Goal: Task Accomplishment & Management: Manage account settings

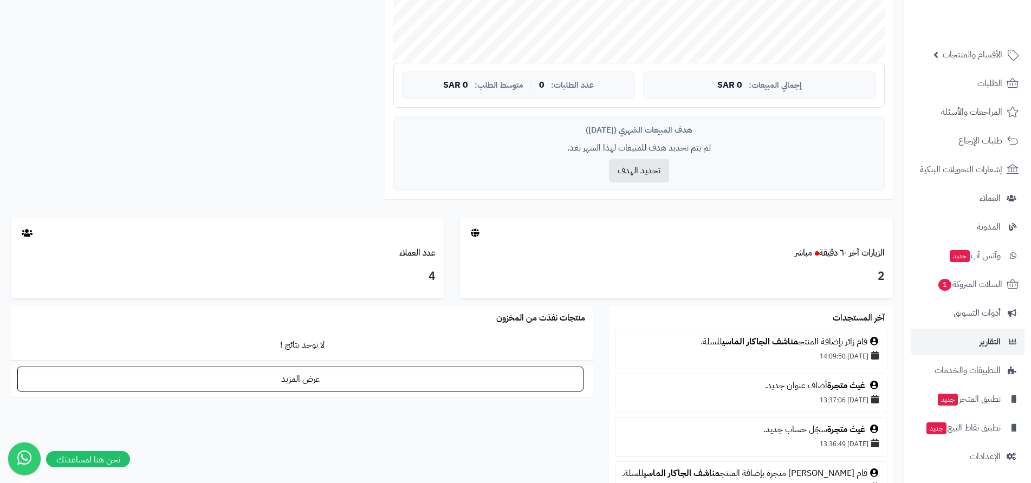
scroll to position [488, 0]
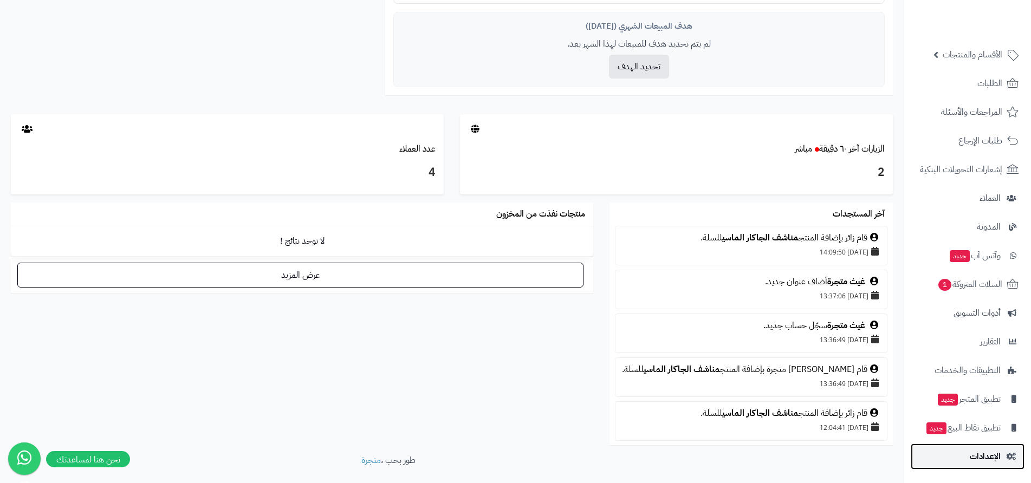
click at [992, 452] on span "الإعدادات" at bounding box center [985, 456] width 31 height 15
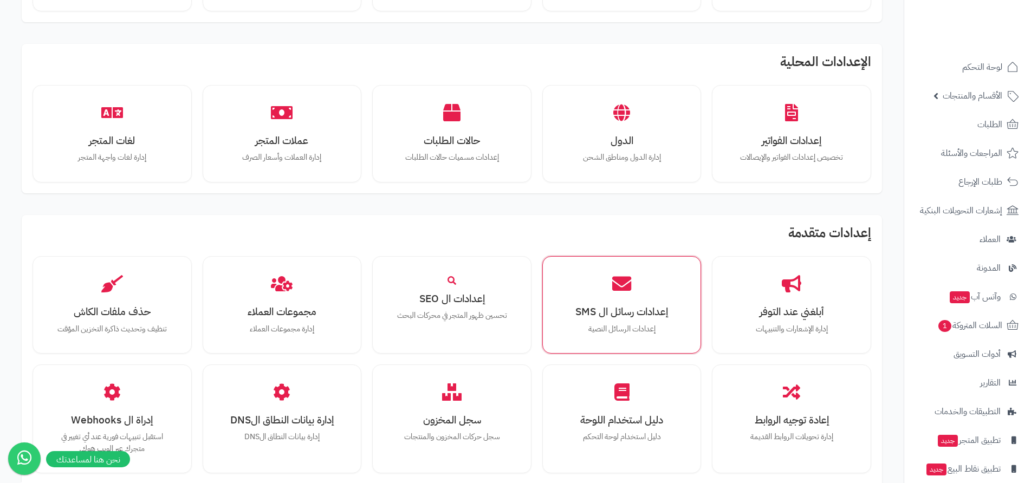
scroll to position [488, 0]
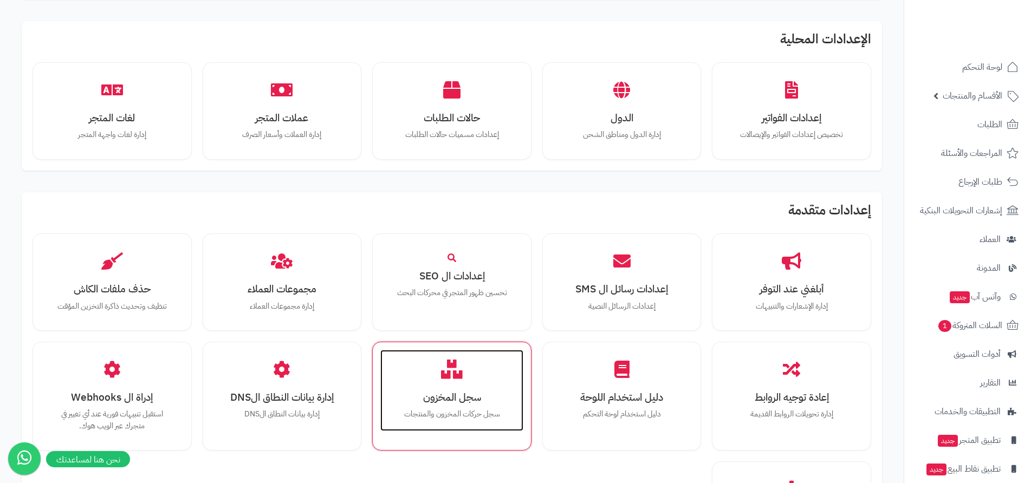
click at [462, 401] on h3 "سجل المخزون" at bounding box center [451, 397] width 121 height 11
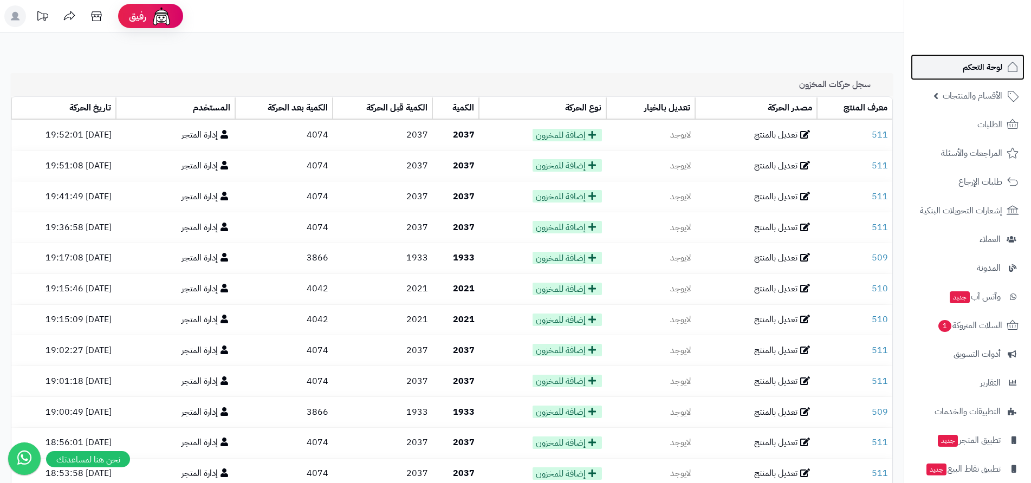
click at [978, 69] on span "لوحة التحكم" at bounding box center [983, 67] width 40 height 15
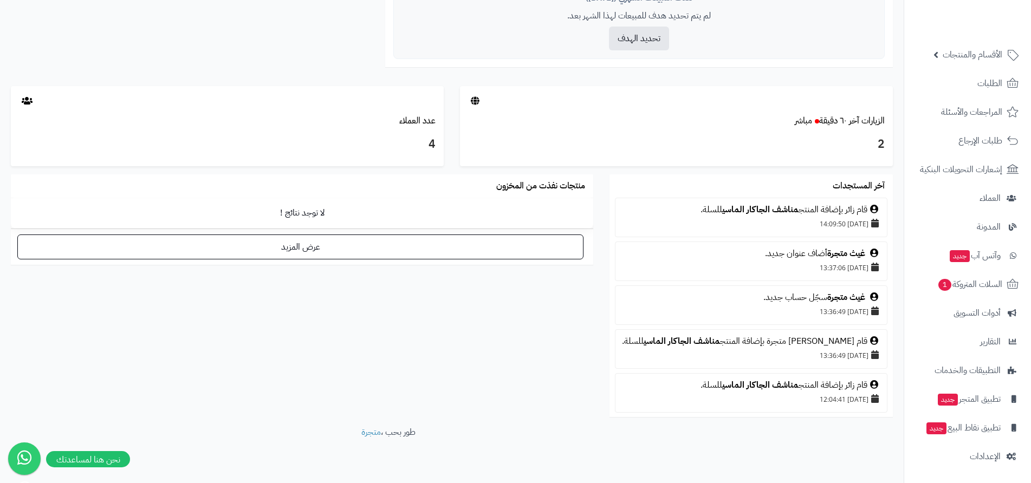
scroll to position [535, 0]
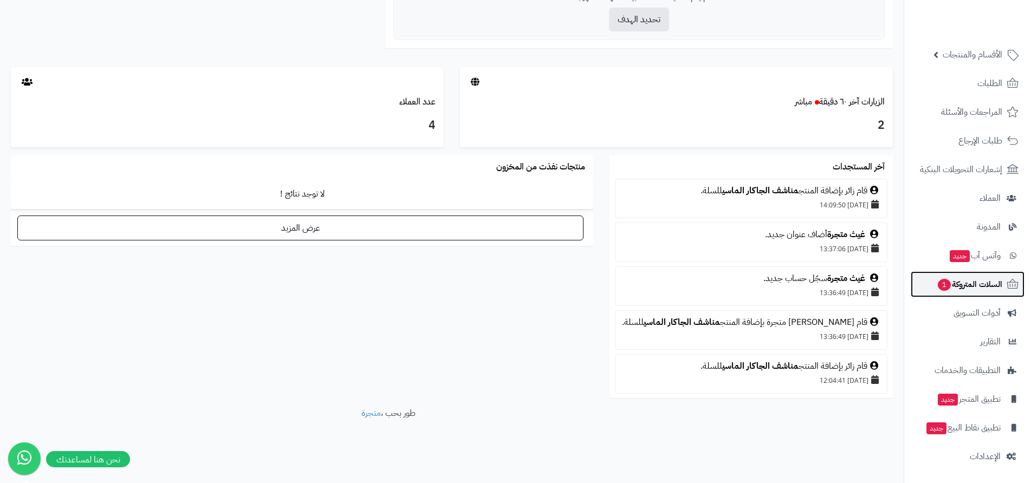
click at [975, 286] on span "السلات المتروكة 1" at bounding box center [970, 284] width 66 height 15
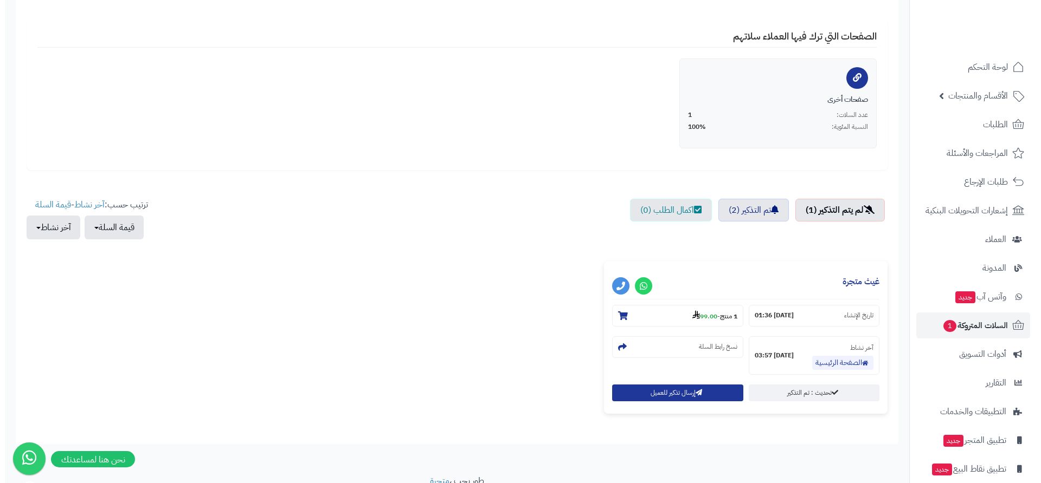
scroll to position [217, 0]
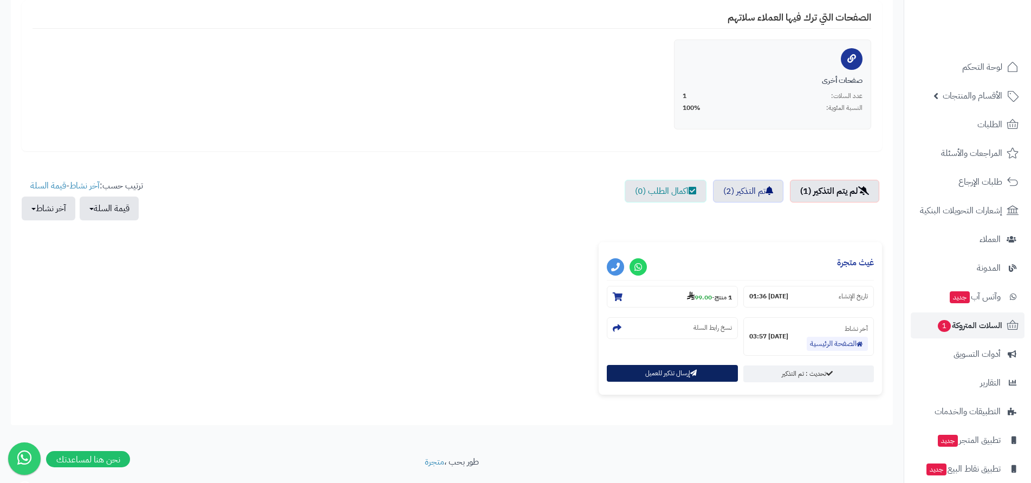
click at [690, 375] on button "إرسال تذكير للعميل" at bounding box center [672, 373] width 131 height 17
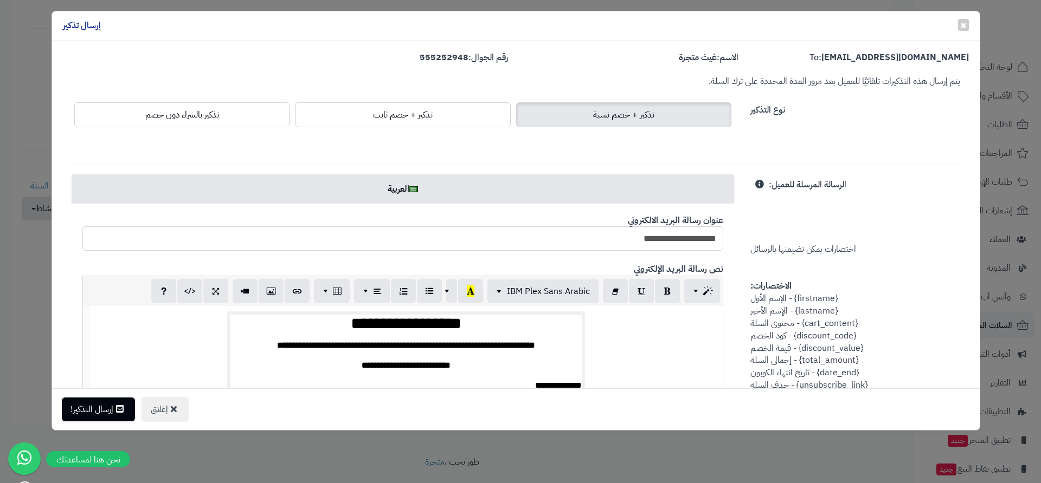
scroll to position [0, 0]
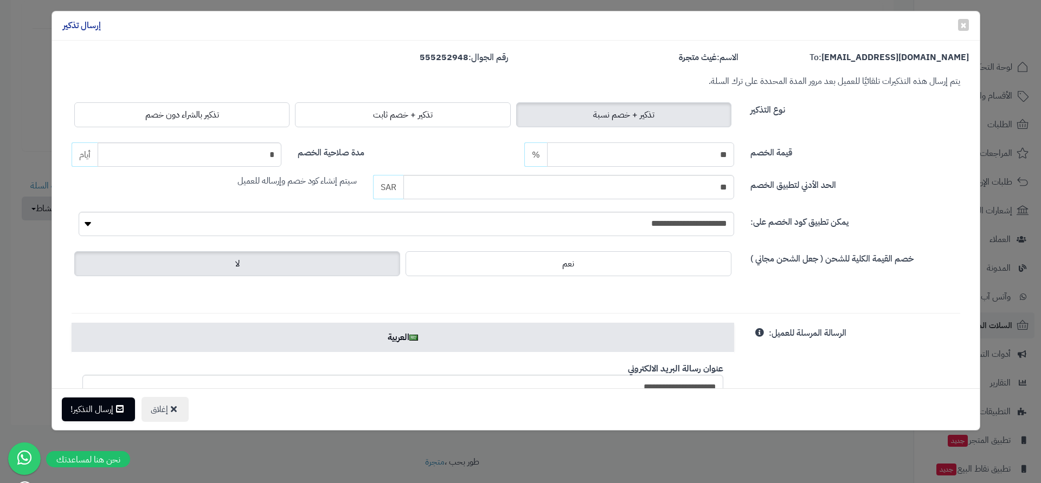
click at [676, 158] on input "**" at bounding box center [640, 155] width 187 height 24
type input "*"
click at [176, 410] on icon at bounding box center [174, 408] width 6 height 9
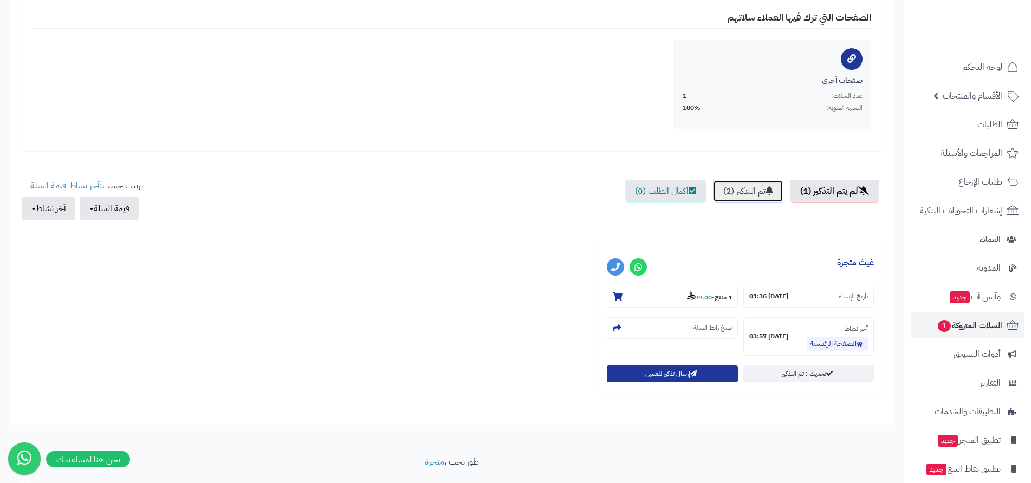
click at [743, 191] on link "تم التذكير (2)" at bounding box center [748, 191] width 70 height 23
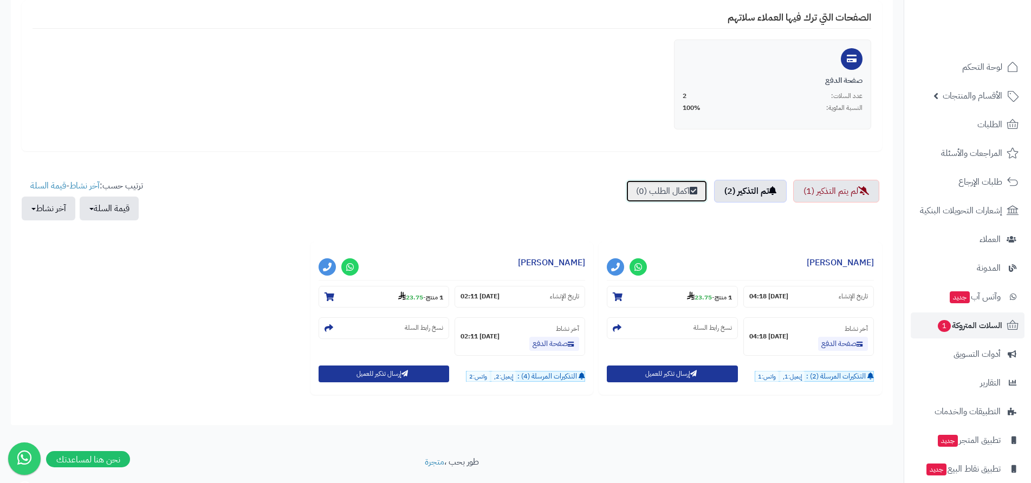
click at [672, 199] on link "اكمال الطلب (0)" at bounding box center [667, 191] width 82 height 23
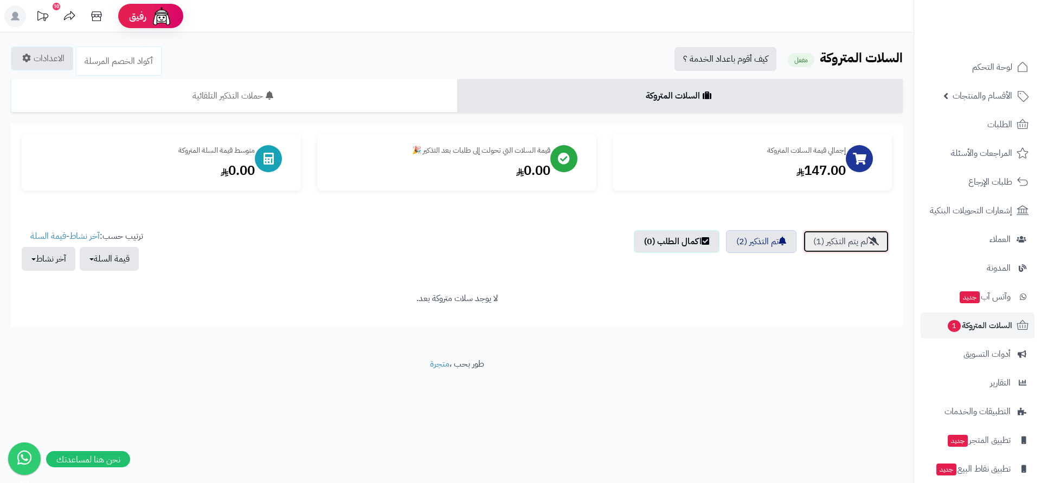
click at [824, 239] on link "لم يتم التذكير (1)" at bounding box center [846, 241] width 86 height 23
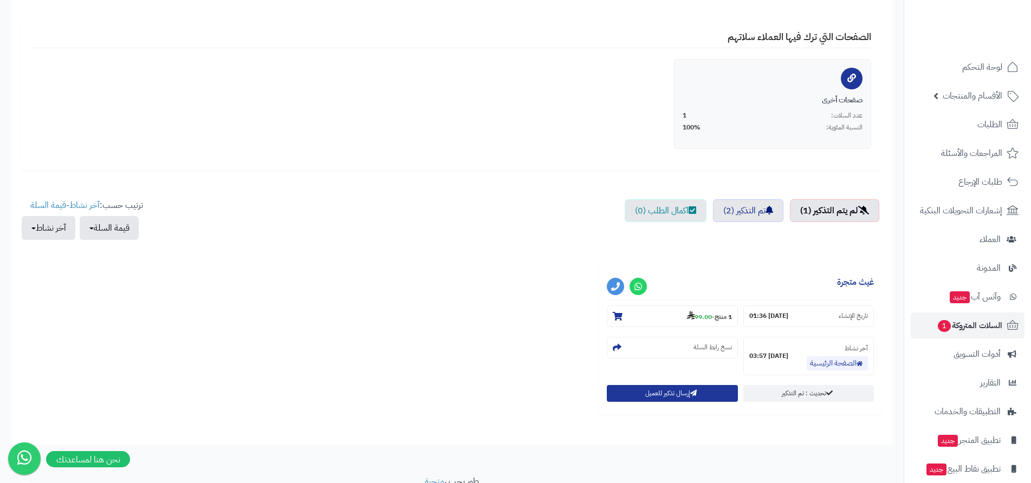
scroll to position [244, 0]
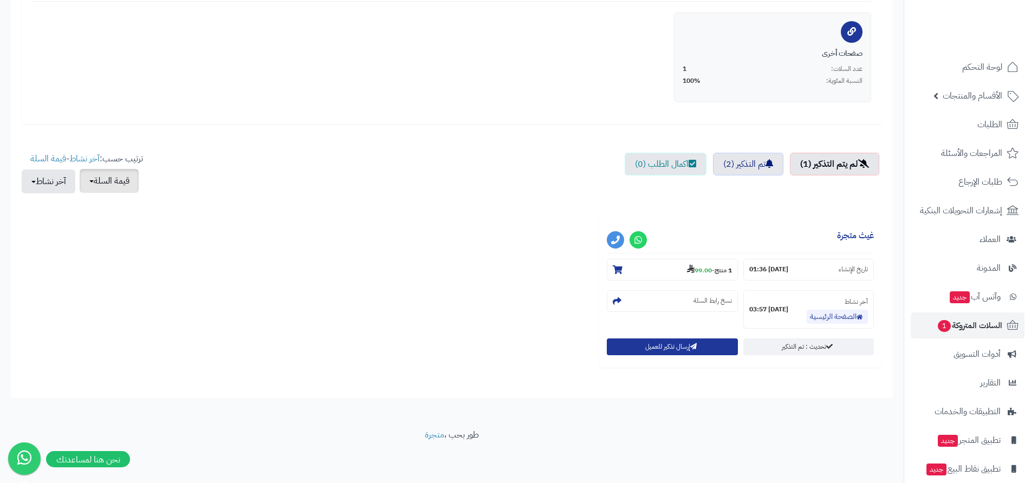
click at [99, 184] on button "قيمة السلة" at bounding box center [109, 181] width 59 height 24
click at [45, 183] on button "آخر نشاط" at bounding box center [49, 181] width 54 height 24
click at [246, 223] on div "**********" at bounding box center [452, 295] width 866 height 161
click at [41, 459] on button at bounding box center [24, 458] width 33 height 33
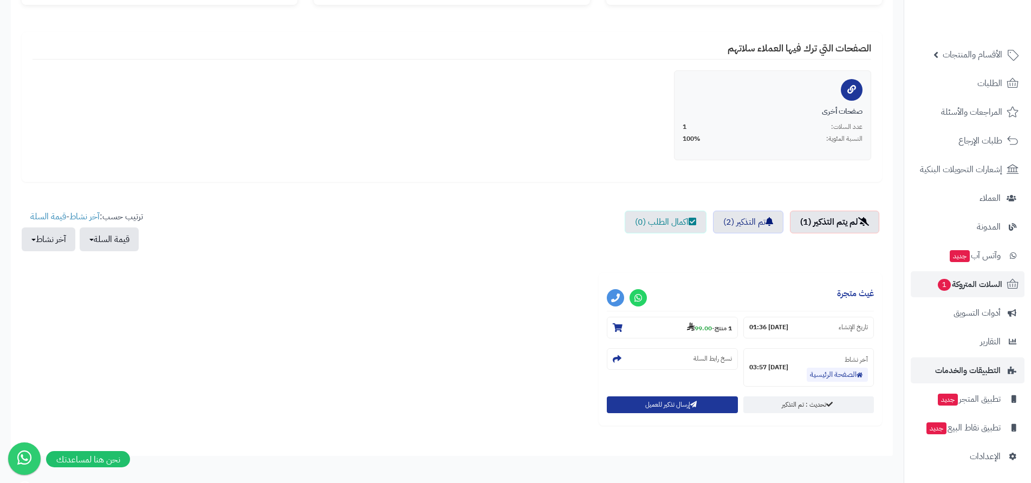
scroll to position [190, 0]
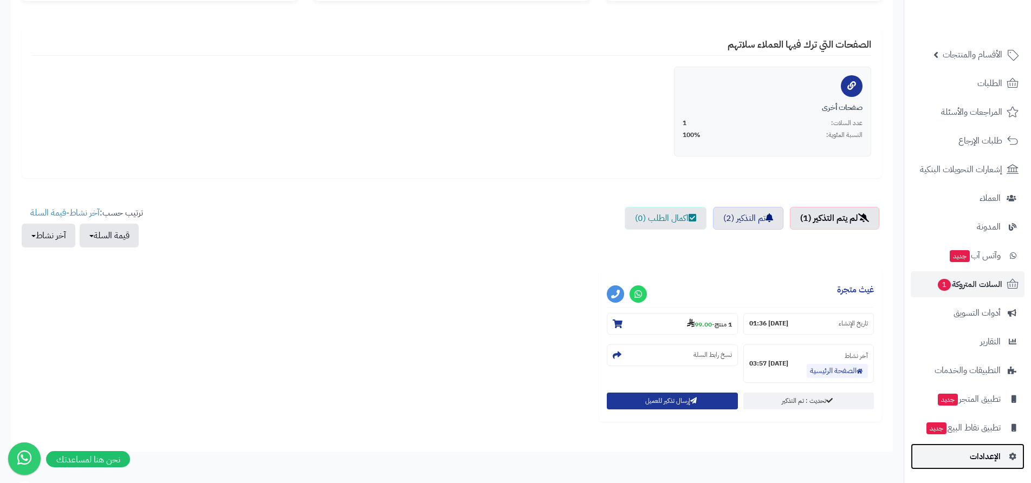
click at [990, 459] on span "الإعدادات" at bounding box center [985, 456] width 31 height 15
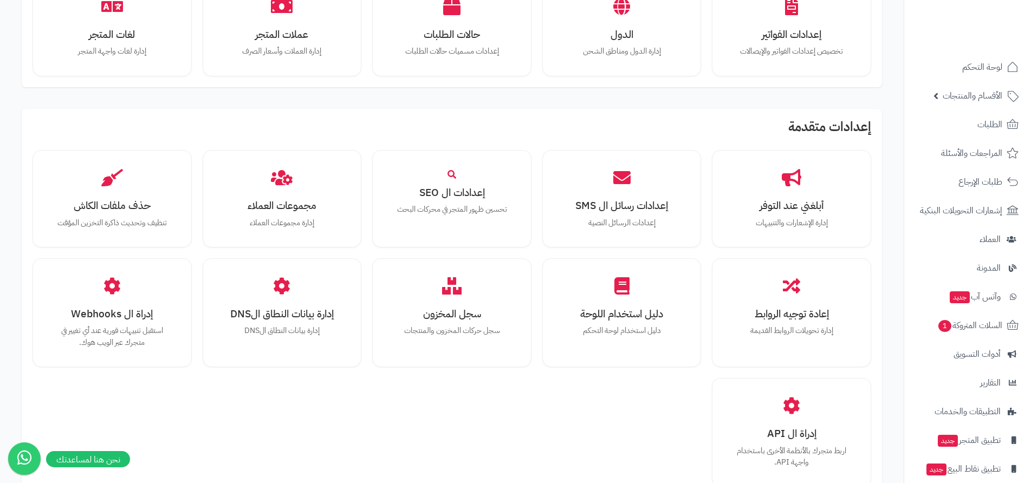
scroll to position [596, 0]
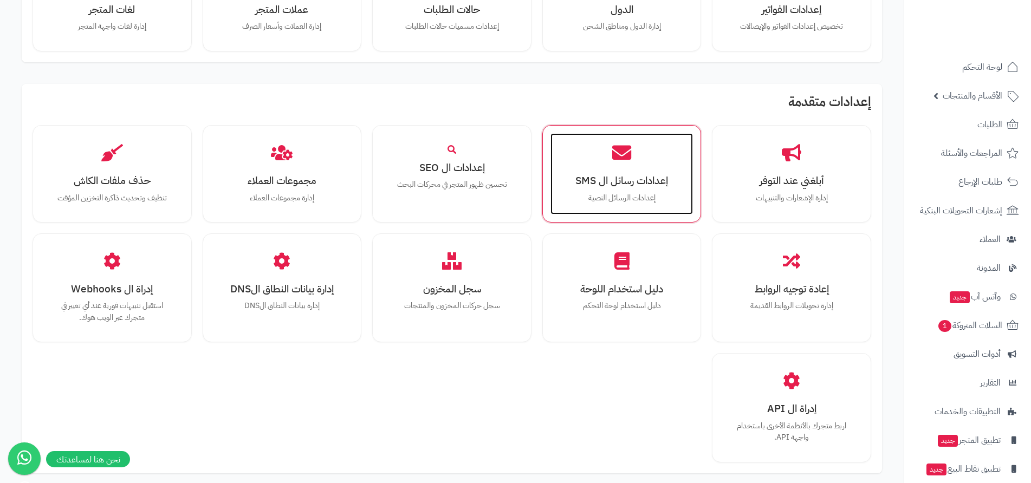
click at [647, 186] on h3 "إعدادات رسائل ال SMS" at bounding box center [622, 180] width 121 height 11
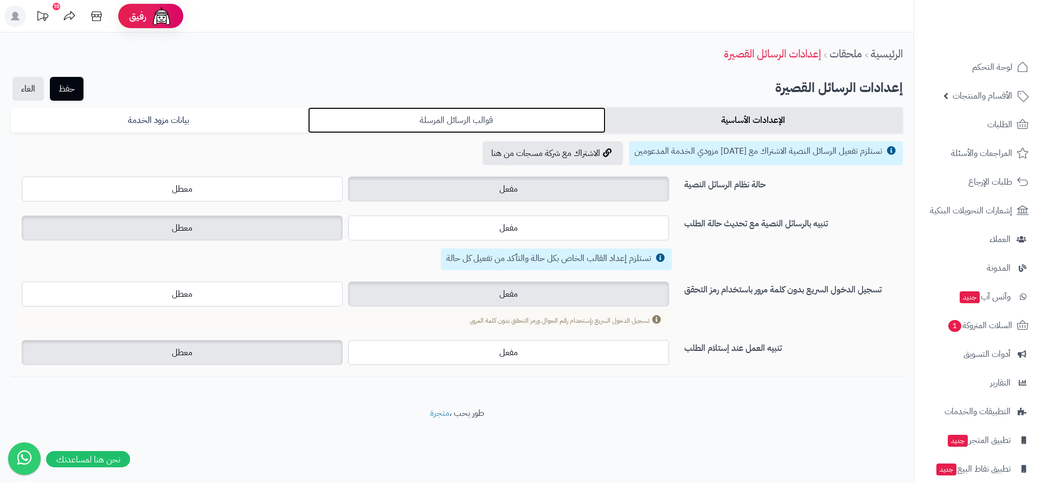
click at [474, 115] on link "قوالب الرسائل المرسلة" at bounding box center [456, 120] width 297 height 26
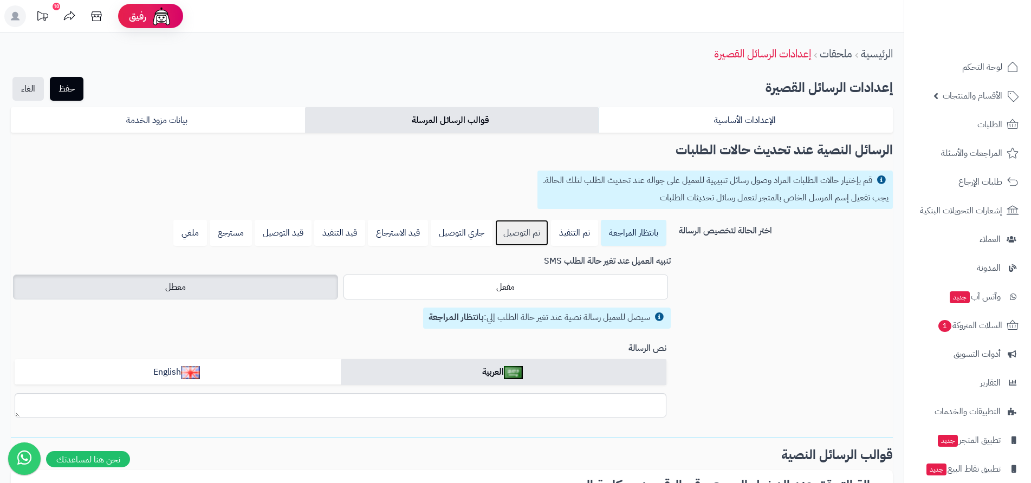
click at [517, 235] on link "تم التوصيل" at bounding box center [521, 233] width 53 height 26
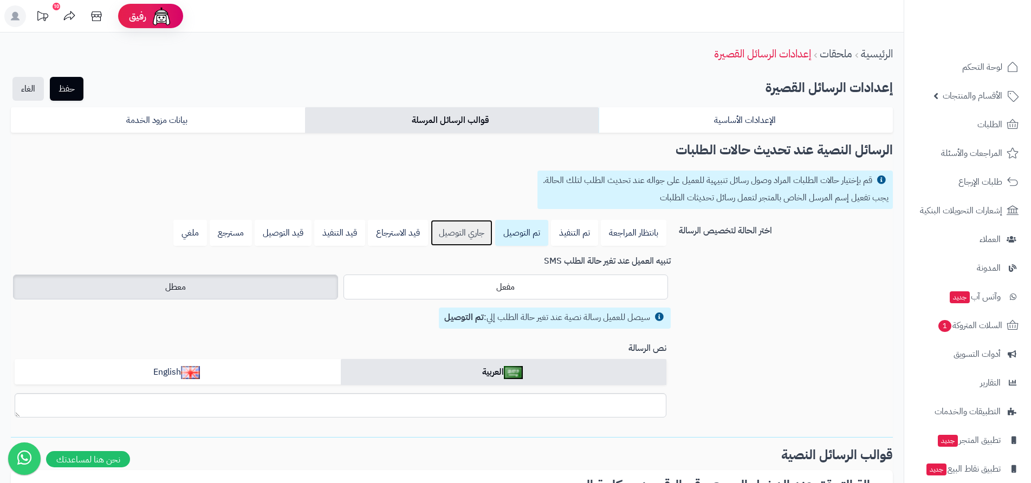
click at [464, 236] on link "جاري التوصيل" at bounding box center [462, 233] width 62 height 26
click at [406, 236] on link "قيد الاسترجاع" at bounding box center [398, 233] width 60 height 26
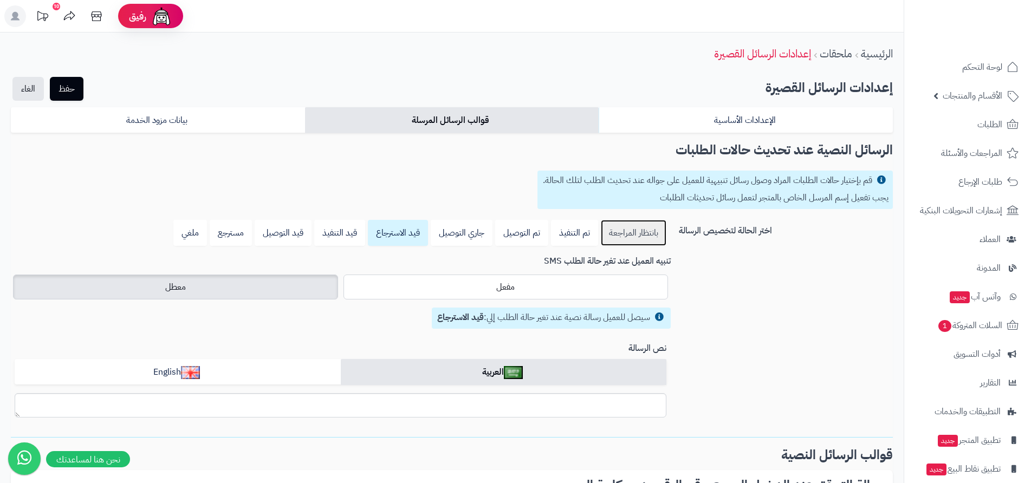
click at [638, 234] on link "بانتظار المراجعة" at bounding box center [634, 233] width 66 height 26
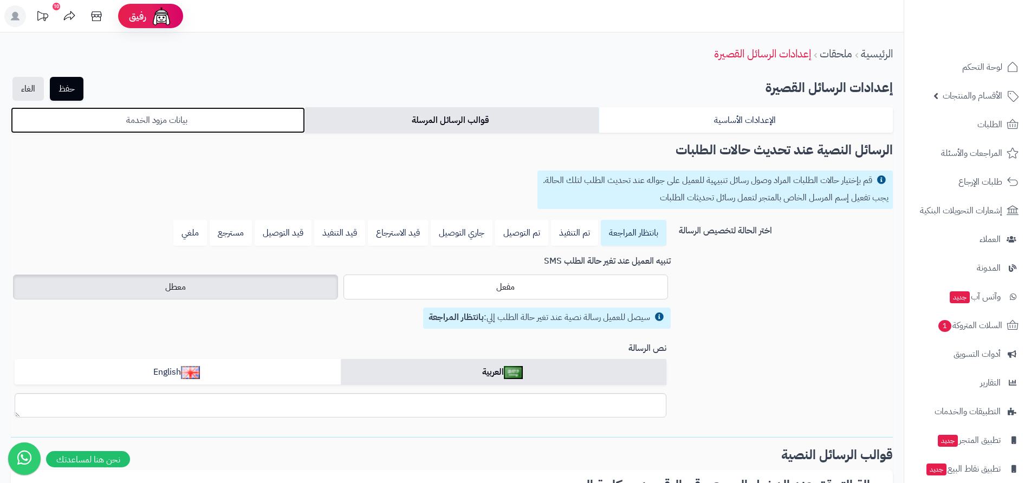
click at [197, 124] on link "بيانات مزود الخدمة" at bounding box center [158, 120] width 294 height 26
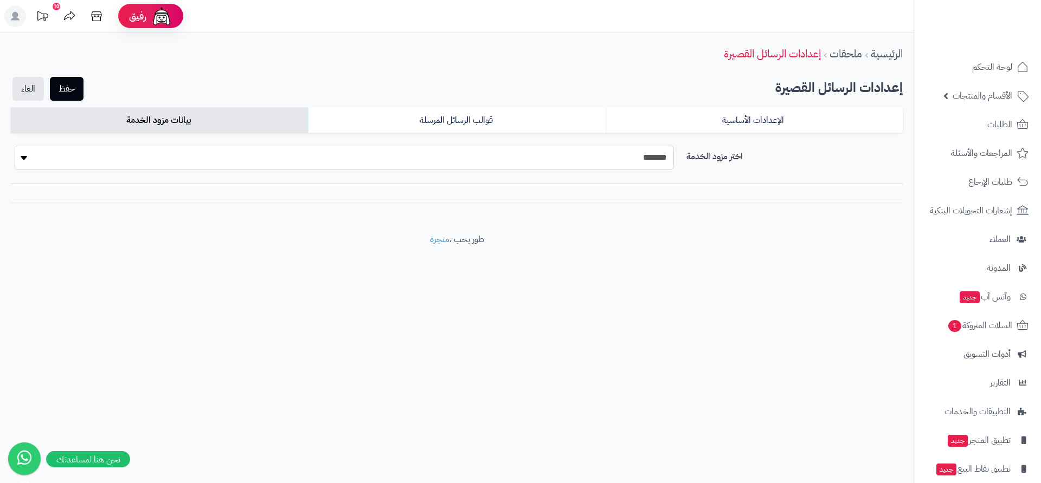
click at [28, 158] on select "**********" at bounding box center [344, 158] width 659 height 24
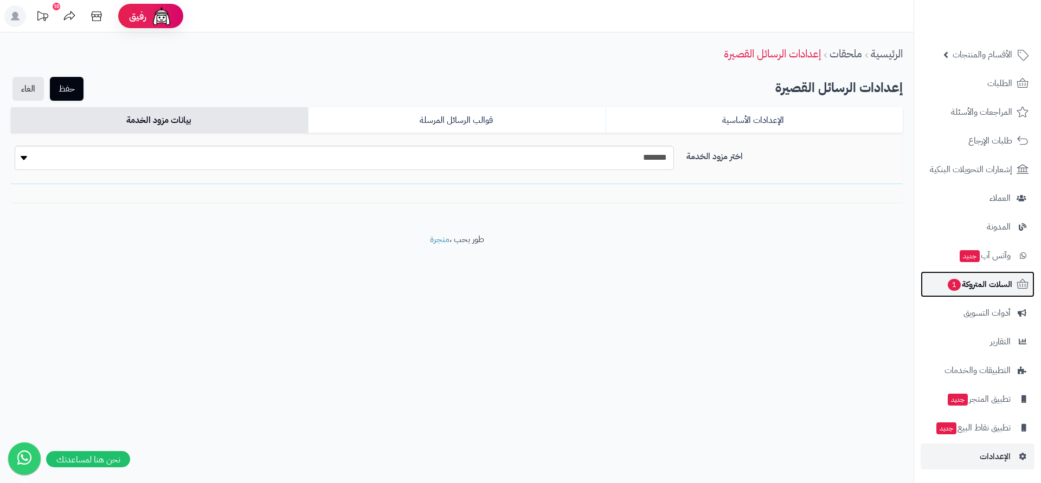
click at [974, 288] on span "السلات المتروكة 1" at bounding box center [979, 284] width 66 height 15
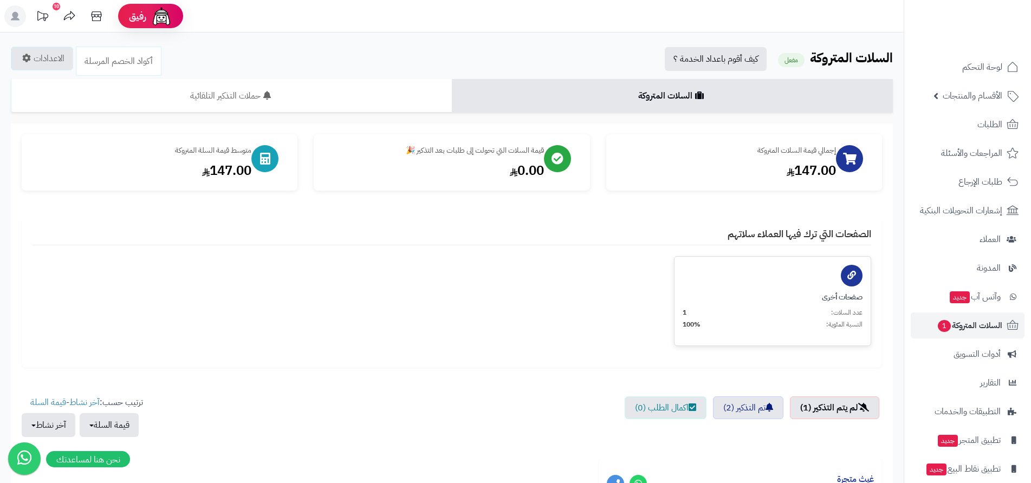
click at [732, 305] on div "صفحات أخرى عدد السلات: 1 النسبة المئوية: 100%" at bounding box center [773, 310] width 180 height 37
click at [850, 276] on icon at bounding box center [852, 275] width 9 height 9
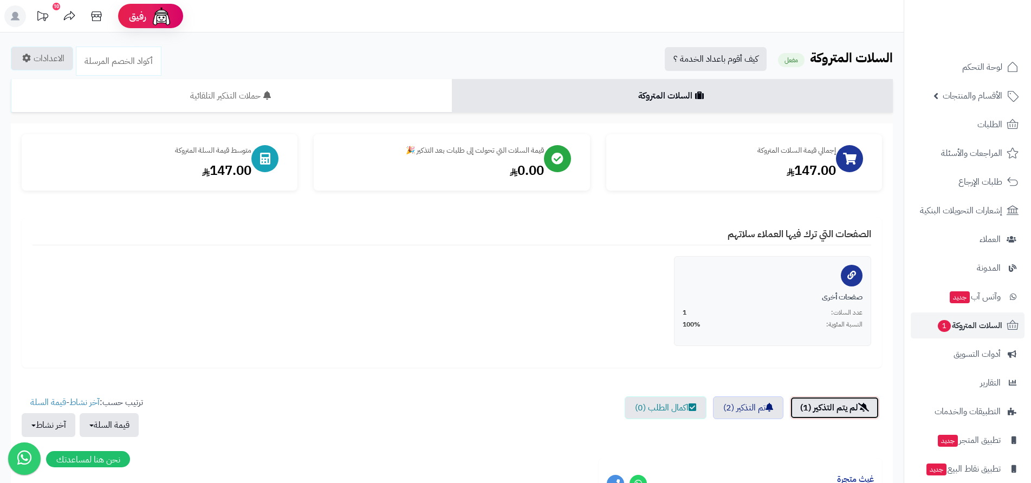
click at [843, 412] on link "لم يتم التذكير (1)" at bounding box center [834, 408] width 89 height 23
click at [854, 286] on div at bounding box center [852, 276] width 22 height 22
click at [685, 318] on span "1" at bounding box center [685, 312] width 4 height 9
click at [758, 408] on link "تم التذكير (2)" at bounding box center [748, 408] width 70 height 23
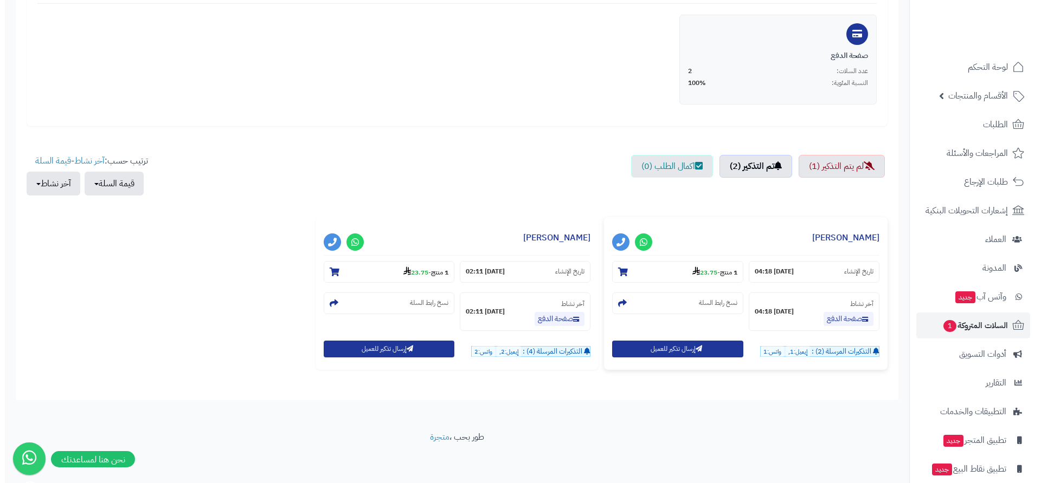
scroll to position [244, 0]
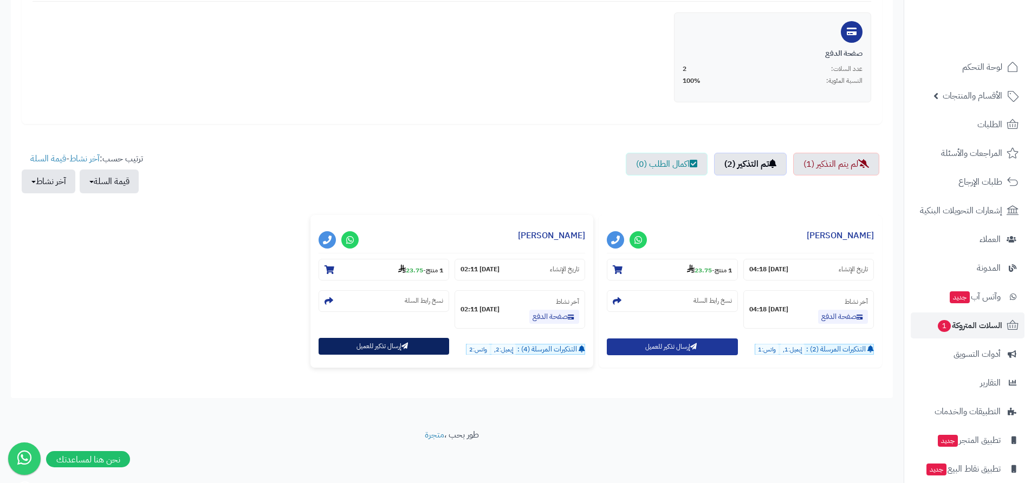
click at [404, 347] on icon "button" at bounding box center [405, 346] width 7 height 7
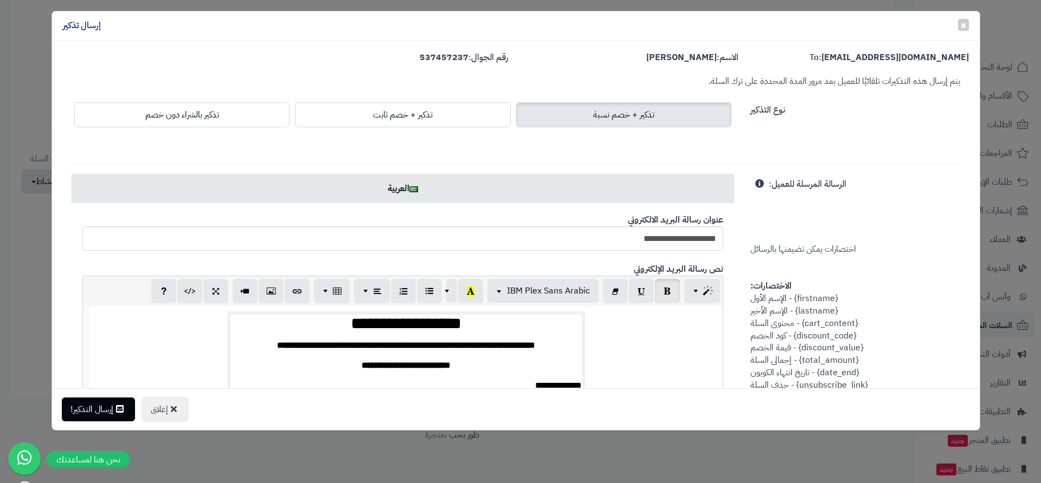
scroll to position [0, -1]
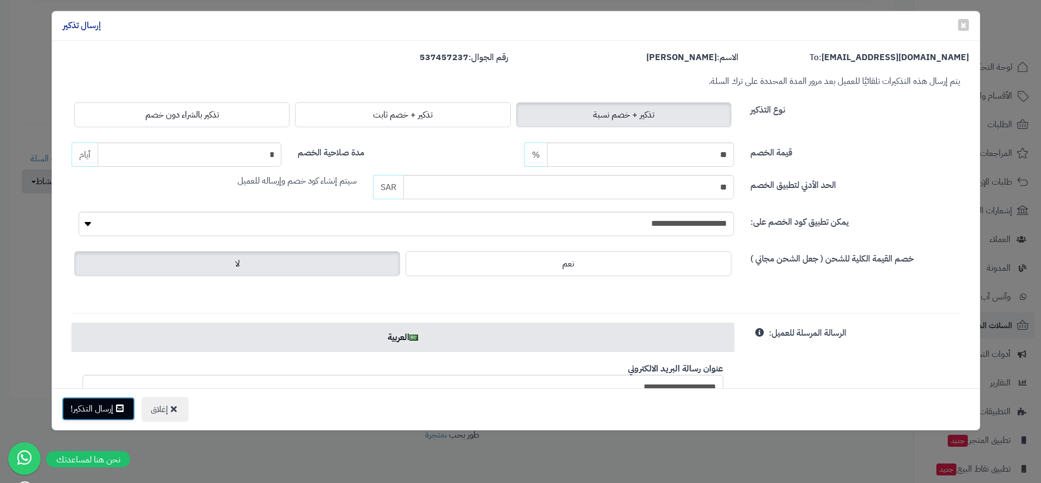
click at [109, 412] on button "إرسال التذكير!" at bounding box center [98, 409] width 73 height 24
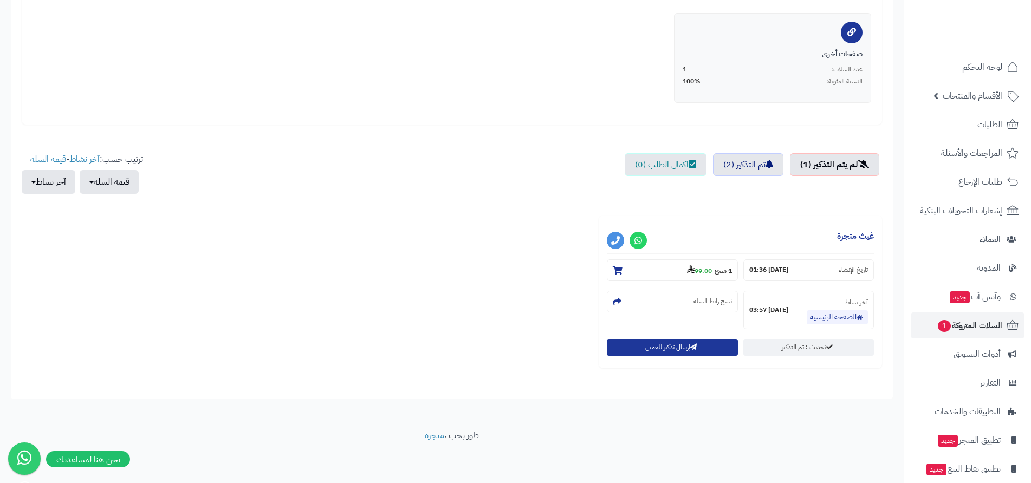
scroll to position [243, 0]
click at [678, 349] on button "إرسال تذكير للعميل" at bounding box center [672, 347] width 131 height 17
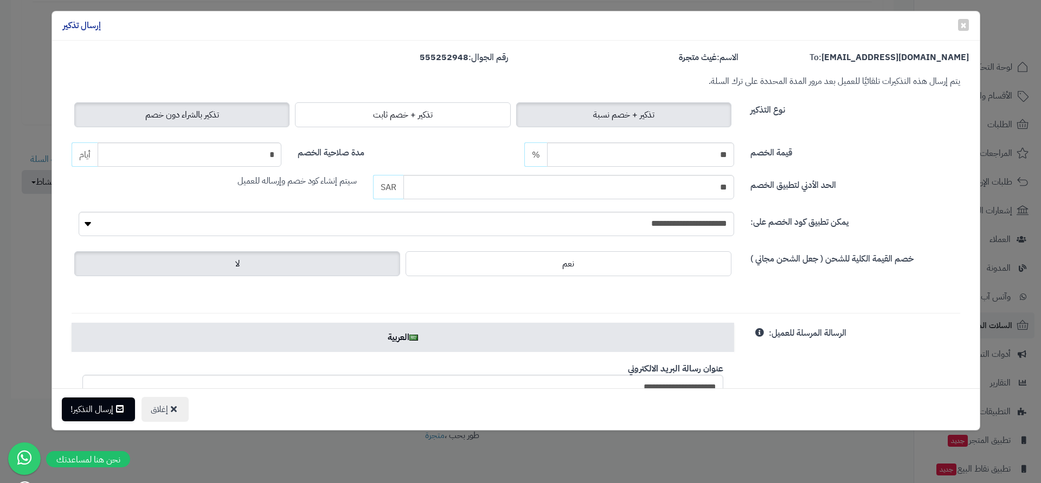
click at [219, 117] on span "تذكير بالشراء دون خصم" at bounding box center [182, 114] width 74 height 13
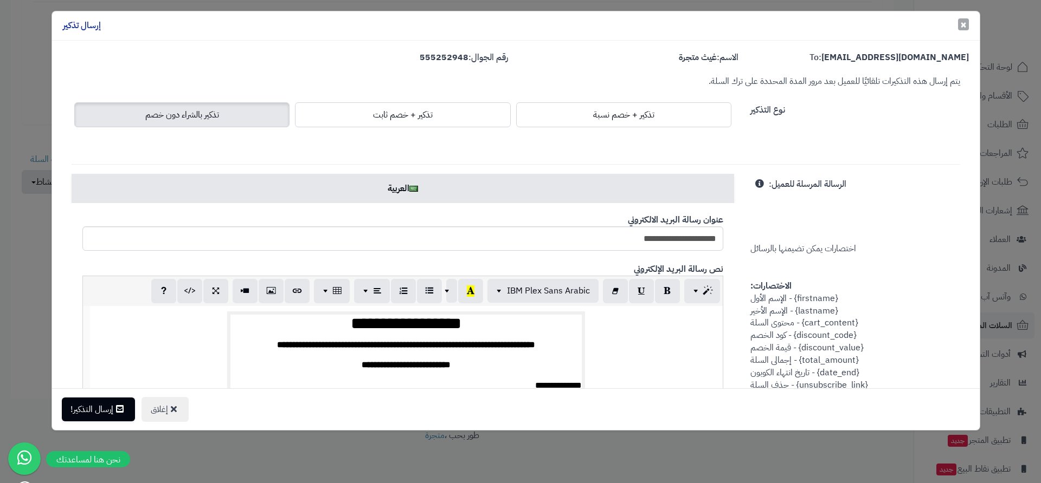
click at [963, 23] on span "×" at bounding box center [963, 24] width 7 height 16
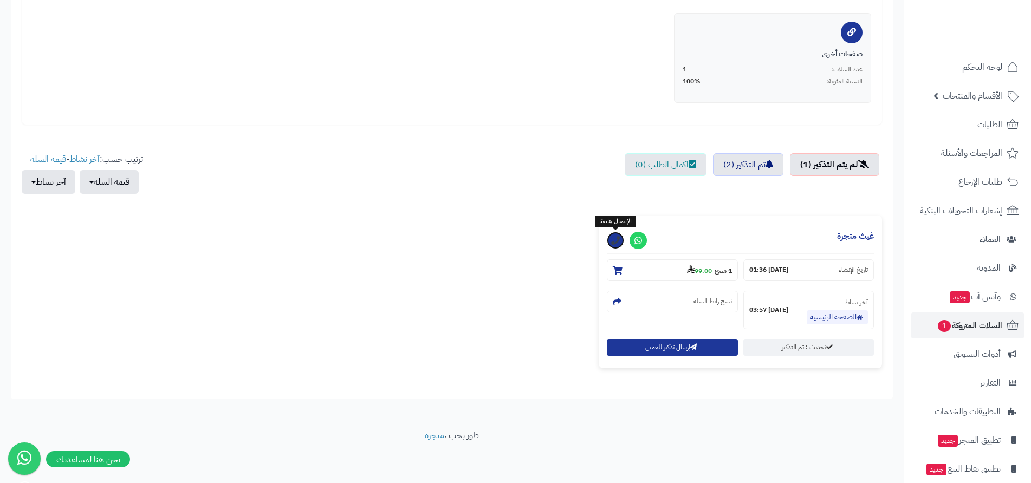
click at [614, 242] on icon at bounding box center [615, 240] width 9 height 9
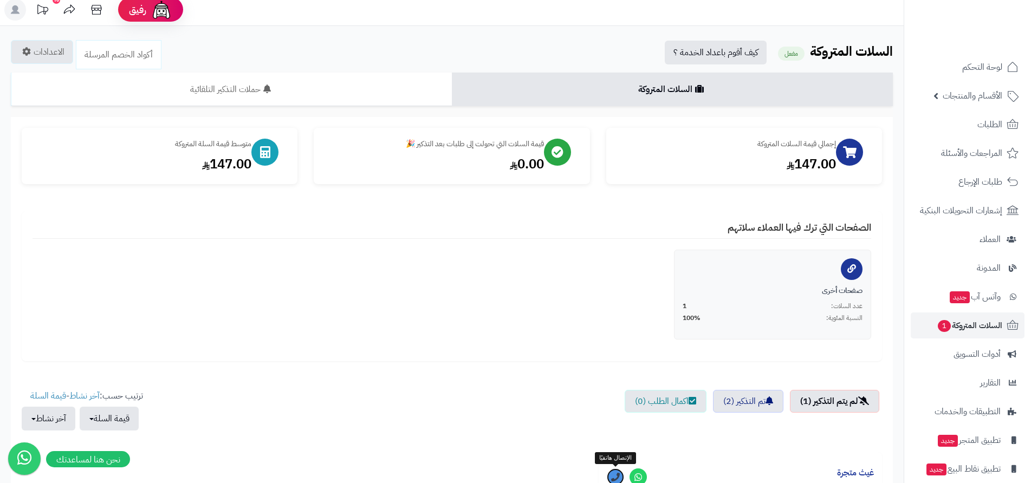
scroll to position [0, 0]
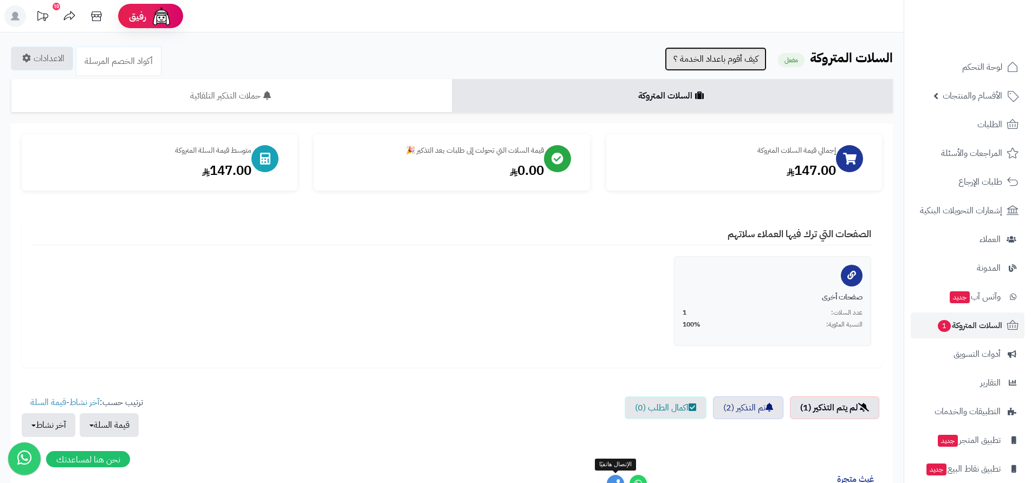
click at [732, 59] on link "كيف أقوم باعداد الخدمة ؟" at bounding box center [716, 59] width 102 height 24
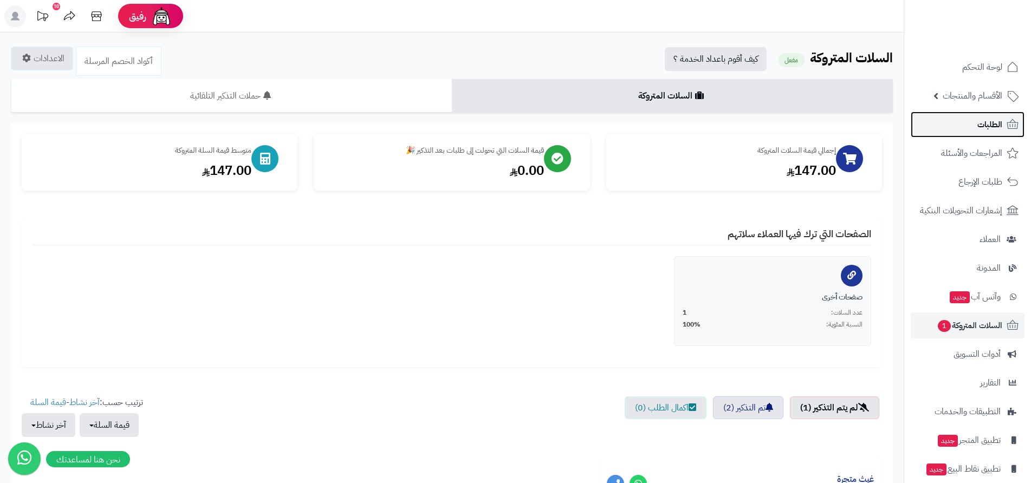
click at [993, 124] on span "الطلبات" at bounding box center [990, 124] width 25 height 15
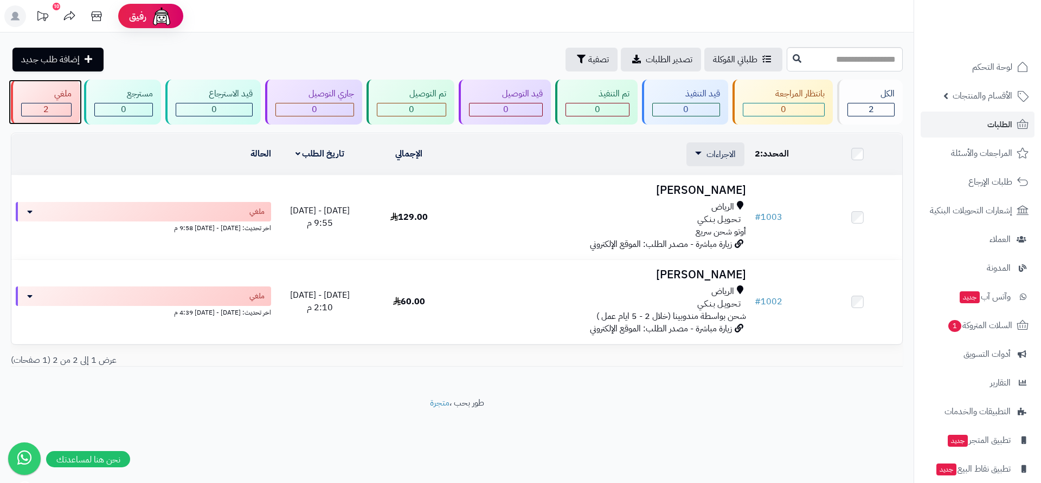
click at [53, 111] on div "2" at bounding box center [46, 110] width 49 height 12
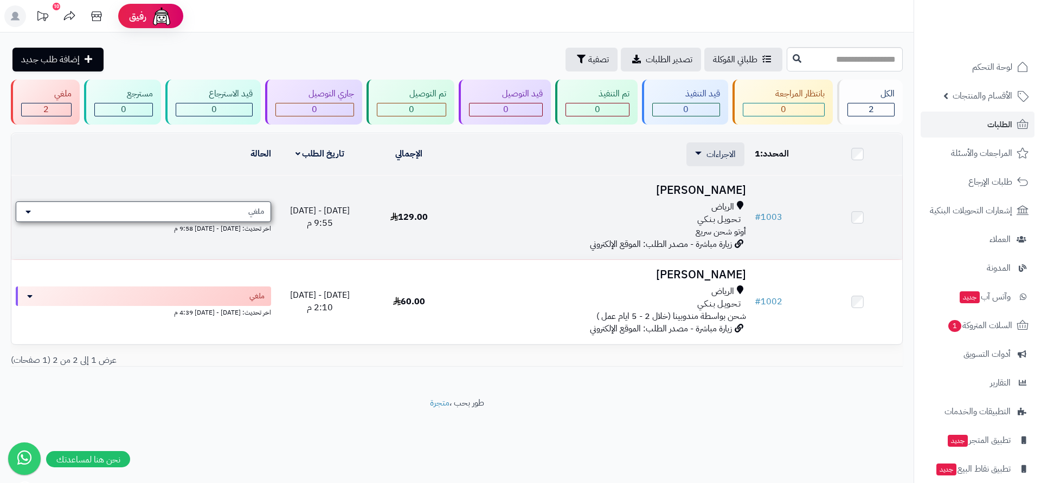
click at [27, 214] on icon at bounding box center [27, 212] width 5 height 9
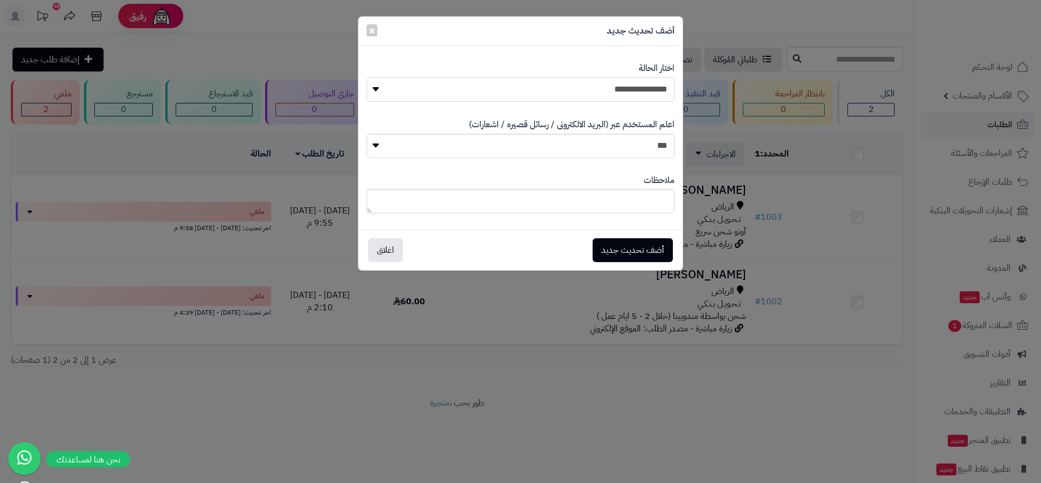
click at [384, 89] on select "**********" at bounding box center [520, 90] width 308 height 24
select select "**"
click at [366, 78] on select "**********" at bounding box center [520, 90] width 308 height 24
click at [386, 253] on button "اغلاق" at bounding box center [385, 250] width 35 height 24
